Goal: Find specific page/section: Find specific page/section

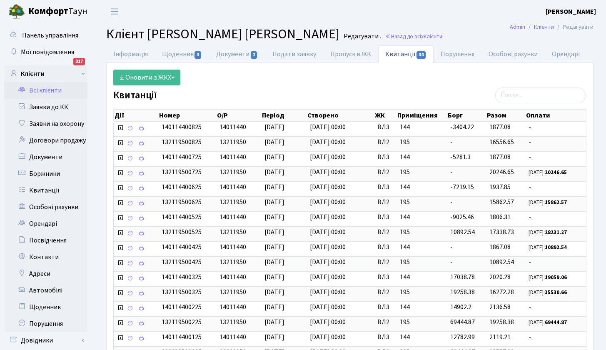
select select "25"
click at [52, 93] on link "Всі клієнти" at bounding box center [45, 90] width 83 height 17
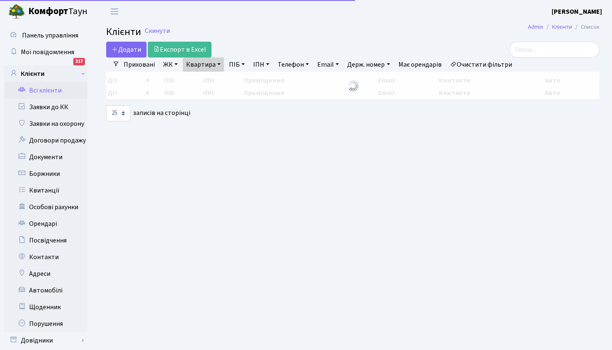
select select "25"
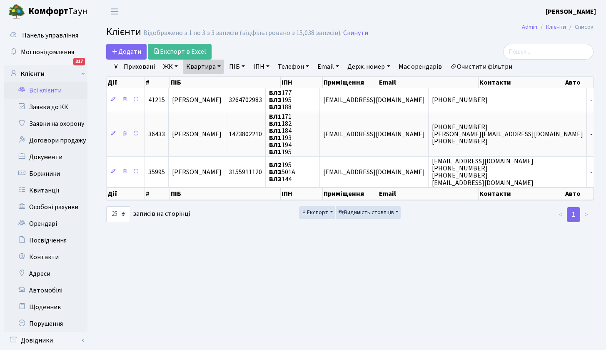
click at [215, 64] on link "Квартира" at bounding box center [203, 67] width 41 height 14
type input "151"
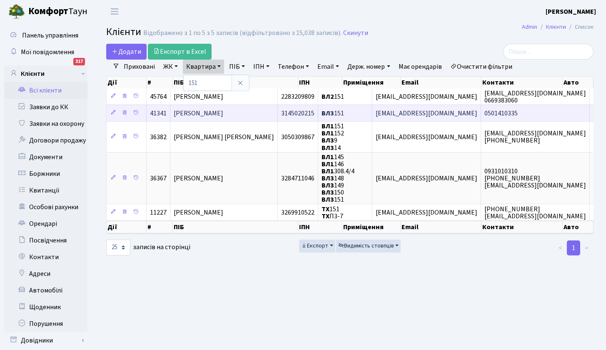
click at [223, 113] on span "Оленюк Андрій Анатолійович" at bounding box center [199, 113] width 50 height 9
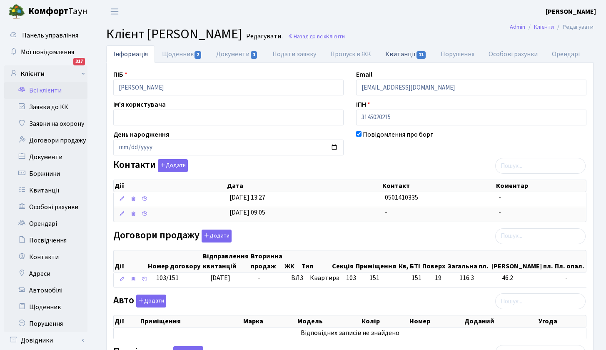
click at [403, 57] on link "Квитанції 11" at bounding box center [405, 53] width 55 height 17
select select "25"
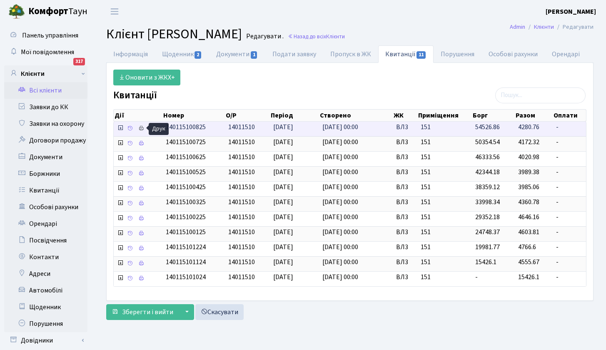
click at [141, 128] on icon at bounding box center [141, 128] width 6 height 6
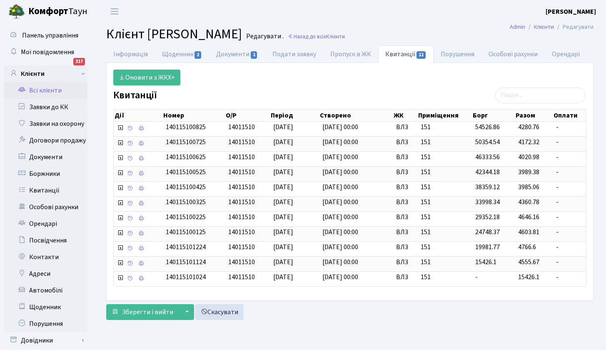
click at [318, 83] on div "Оновити з ЖКХ+" at bounding box center [350, 78] width 486 height 16
